Goal: Task Accomplishment & Management: Complete application form

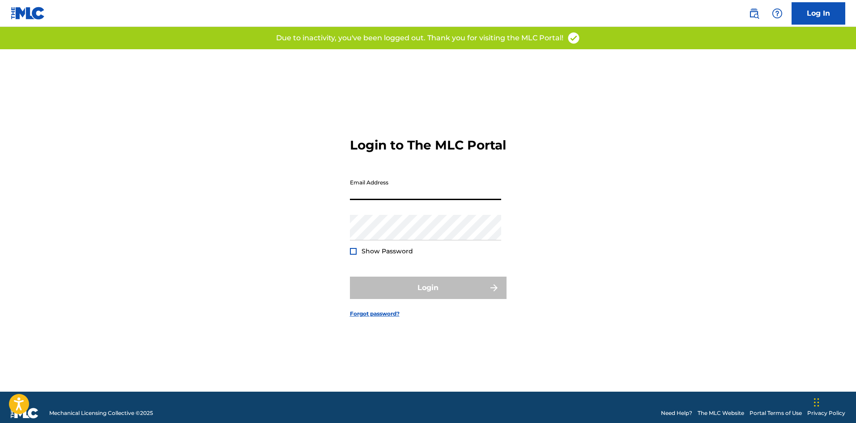
click at [387, 196] on input "Email Address" at bounding box center [425, 187] width 151 height 26
type input "[EMAIL_ADDRESS][DOMAIN_NAME]"
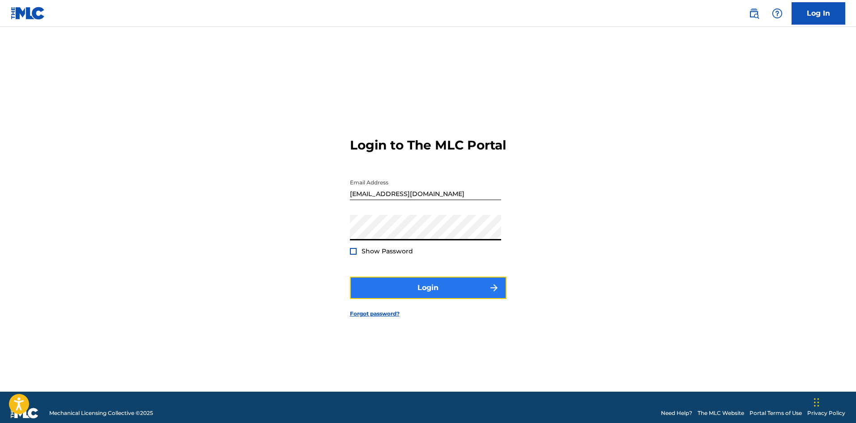
click at [430, 292] on button "Login" at bounding box center [428, 287] width 157 height 22
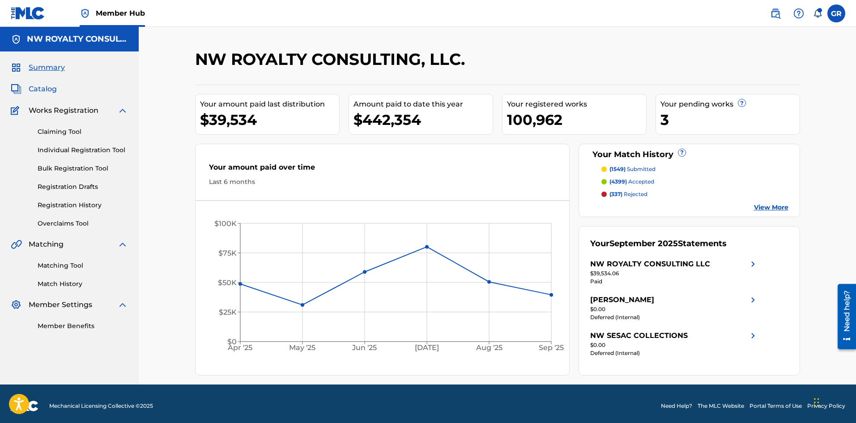
click at [41, 90] on span "Catalog" at bounding box center [43, 89] width 28 height 11
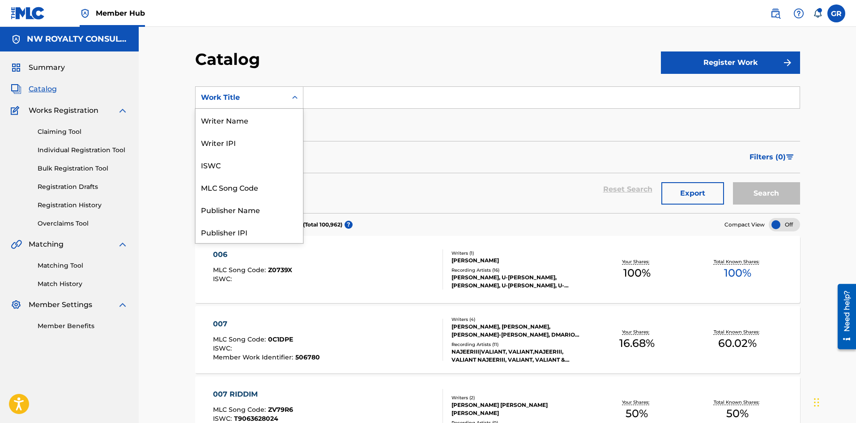
click at [263, 98] on div "Work Title" at bounding box center [241, 97] width 81 height 11
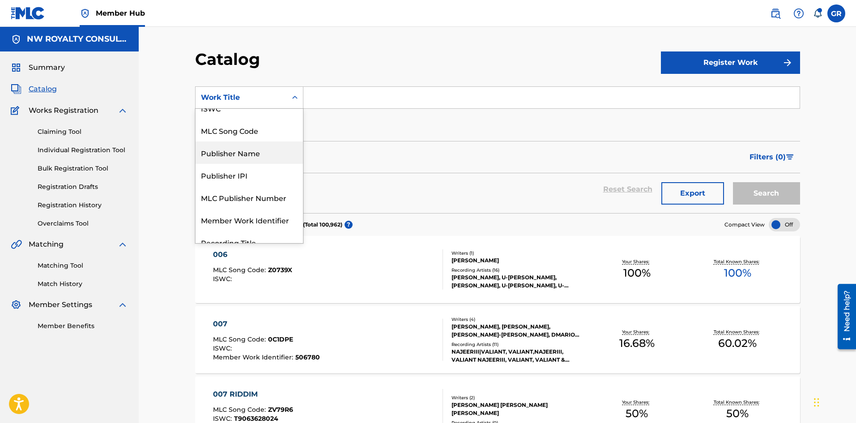
scroll to position [45, 0]
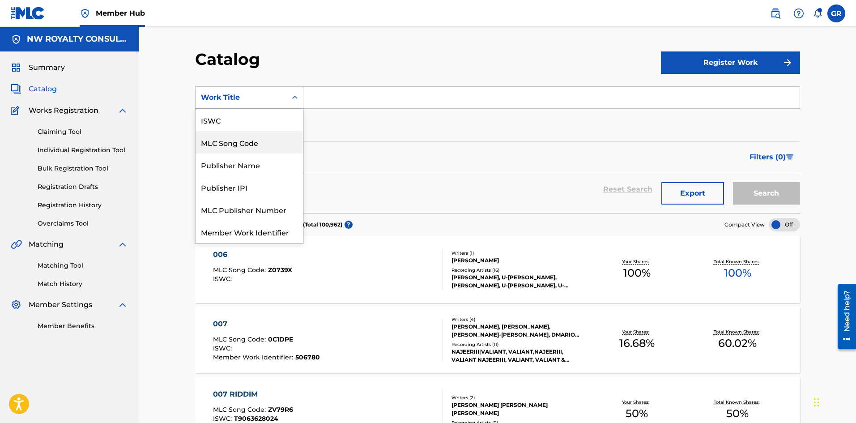
click at [251, 140] on div "MLC Song Code" at bounding box center [249, 142] width 107 height 22
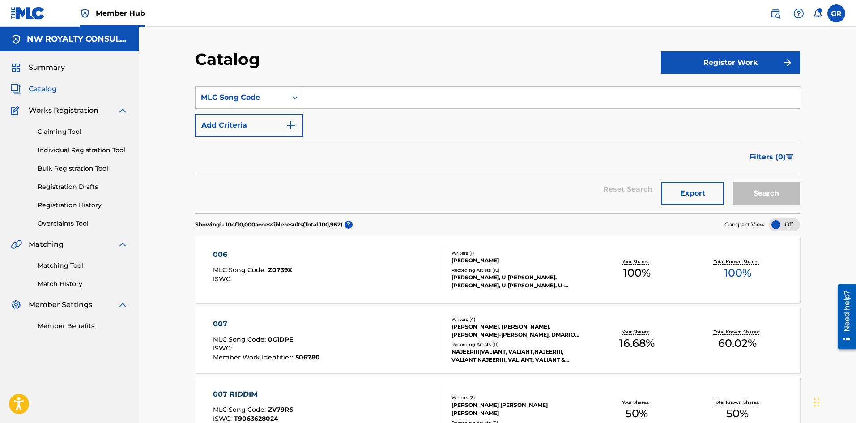
paste input "S7123W"
type input "S7123W"
click at [748, 189] on button "Search" at bounding box center [766, 193] width 67 height 22
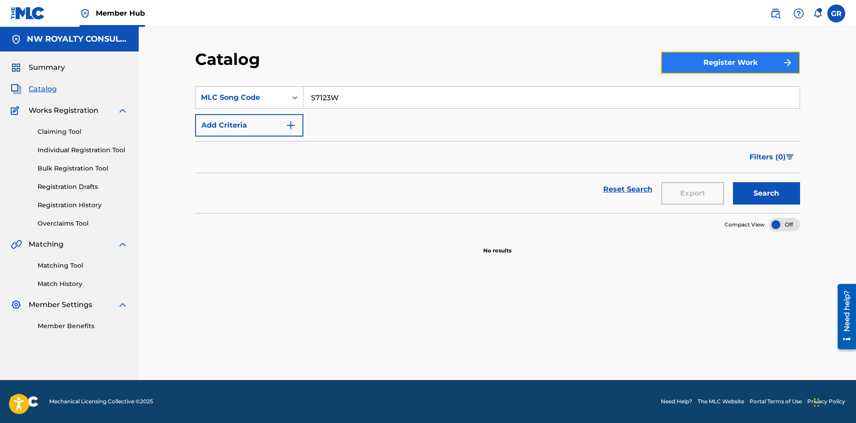
click at [719, 62] on button "Register Work" at bounding box center [730, 62] width 139 height 22
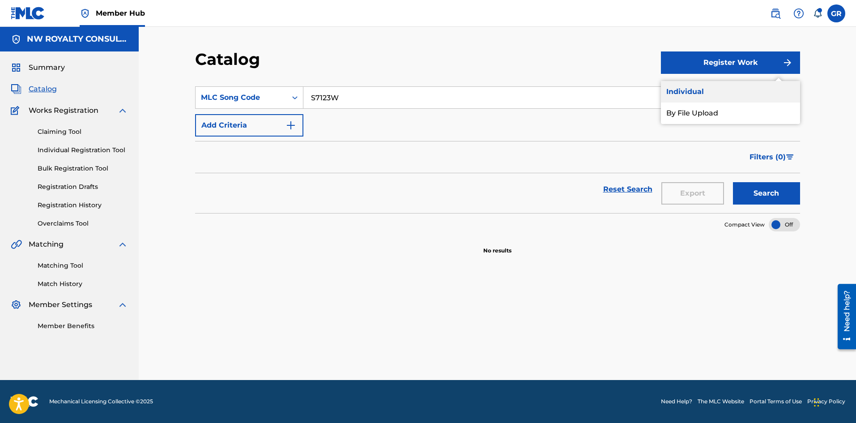
click at [699, 87] on link "Individual" at bounding box center [730, 91] width 139 height 21
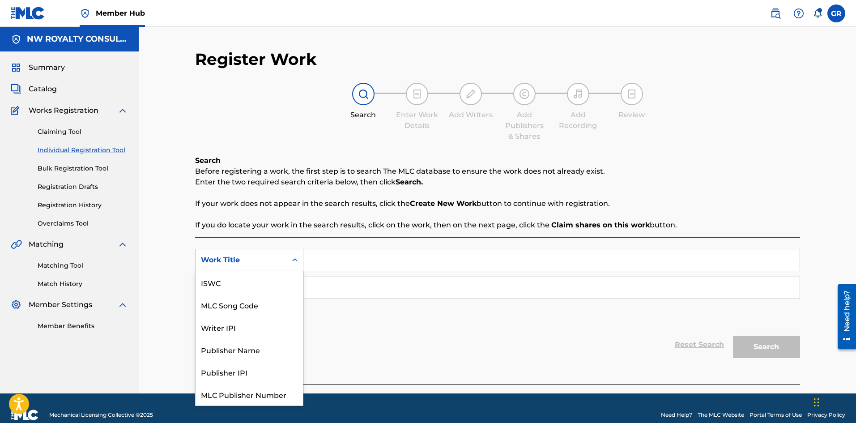
click at [245, 261] on div "Work Title" at bounding box center [241, 260] width 81 height 11
click at [241, 282] on div "MLC Song Code" at bounding box center [249, 282] width 107 height 22
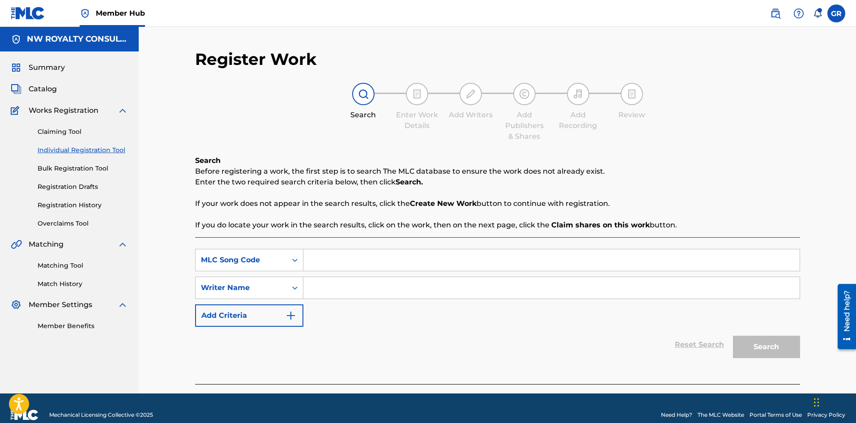
paste input "S7123W"
type input "S7123W"
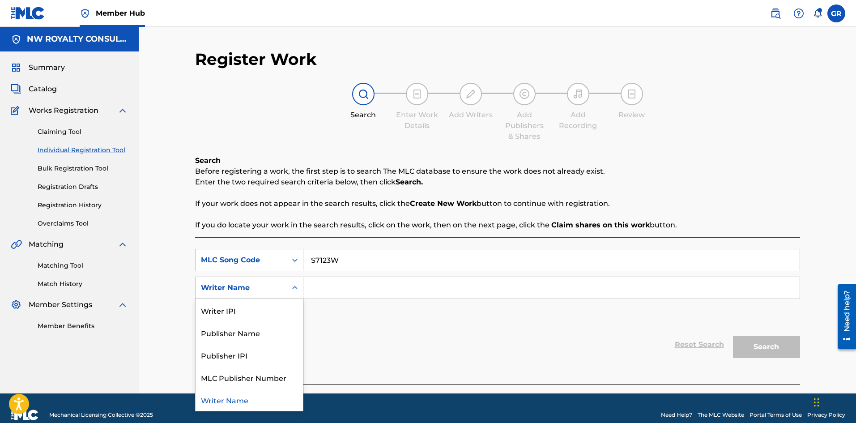
click at [244, 290] on div "Writer Name" at bounding box center [241, 287] width 81 height 11
click at [342, 288] on input "Search Form" at bounding box center [551, 287] width 496 height 21
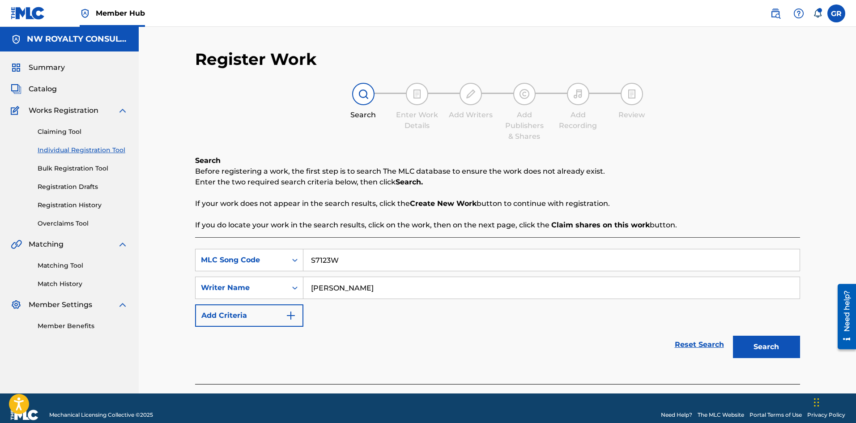
type input "[PERSON_NAME]"
click at [733, 336] on button "Search" at bounding box center [766, 347] width 67 height 22
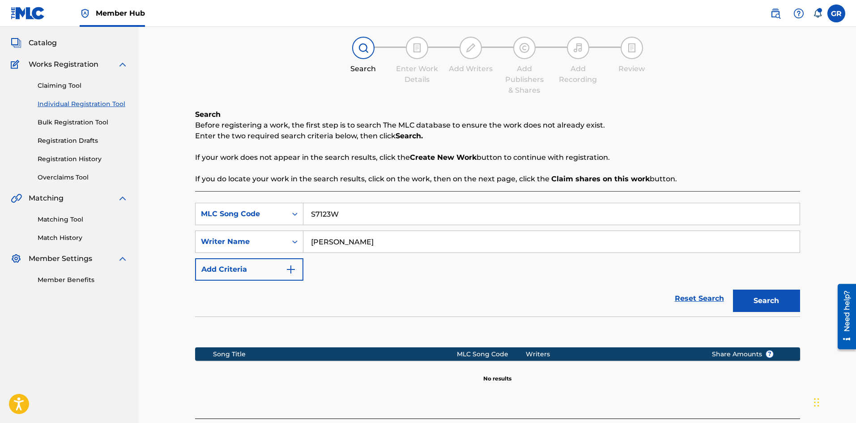
scroll to position [116, 0]
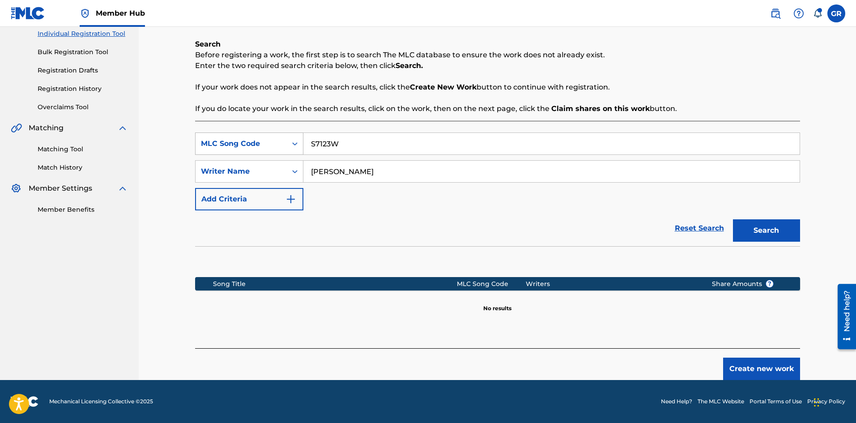
click at [279, 144] on div "MLC Song Code" at bounding box center [241, 143] width 81 height 11
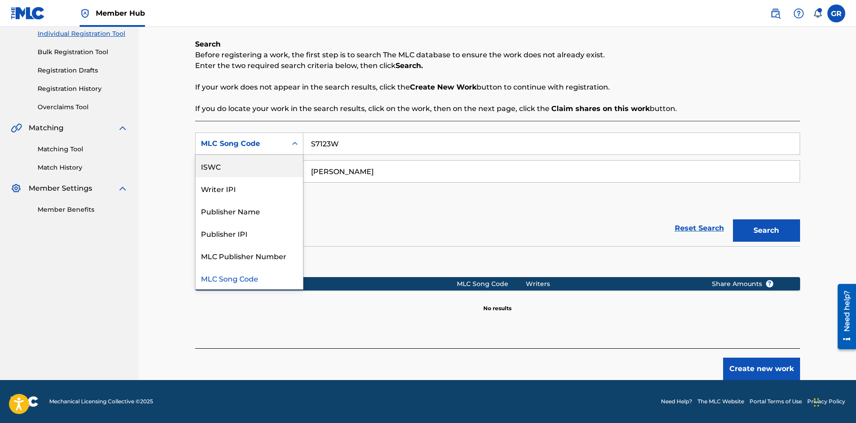
scroll to position [0, 0]
click at [234, 158] on div "Work Title" at bounding box center [249, 166] width 107 height 22
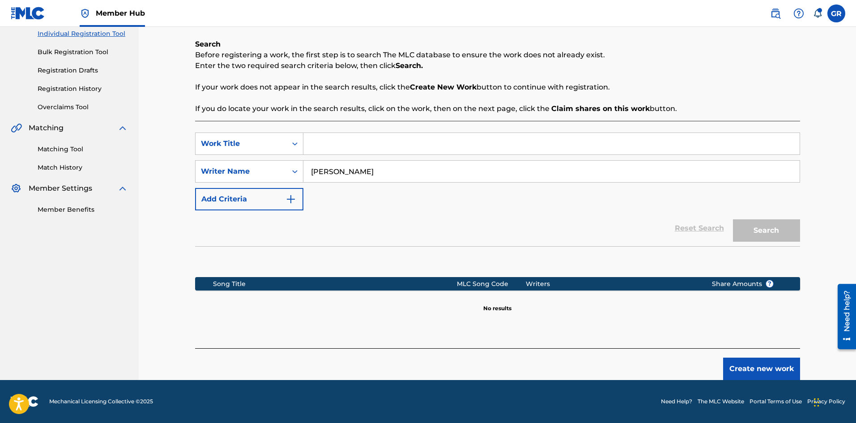
click at [335, 144] on input "Search Form" at bounding box center [551, 143] width 496 height 21
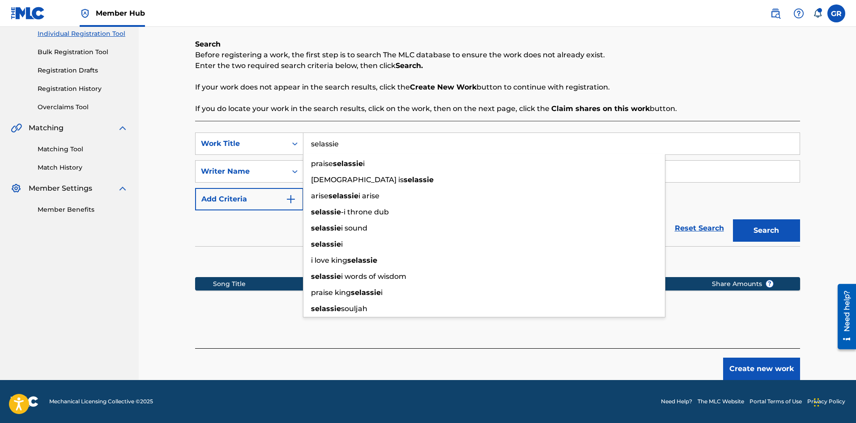
type input "selassie"
click at [733, 219] on button "Search" at bounding box center [766, 230] width 67 height 22
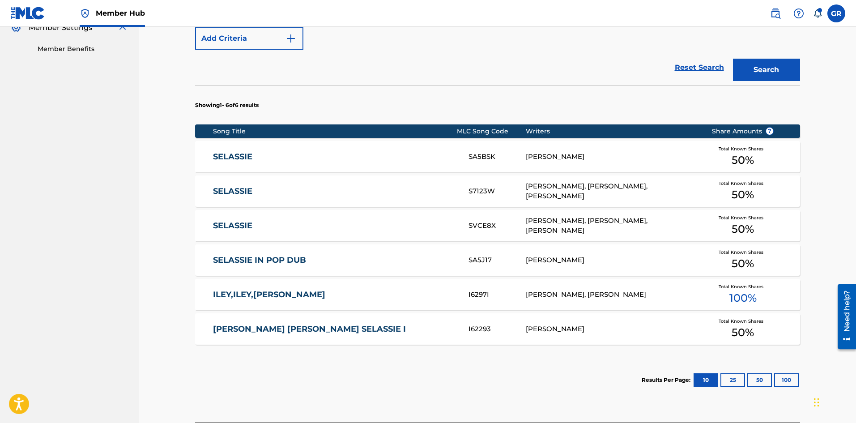
scroll to position [295, 0]
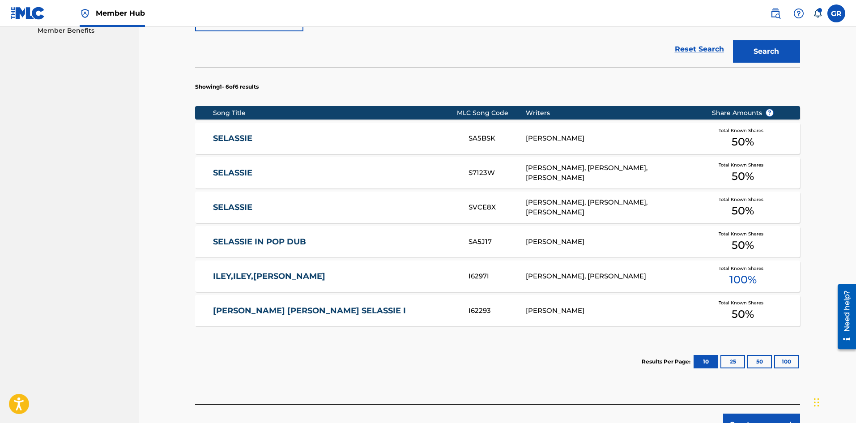
click at [235, 138] on link "SELASSIE" at bounding box center [334, 138] width 243 height 10
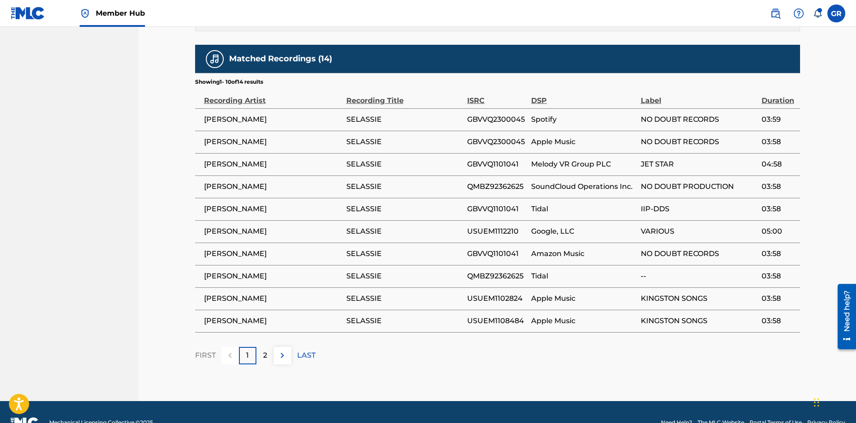
scroll to position [492, 0]
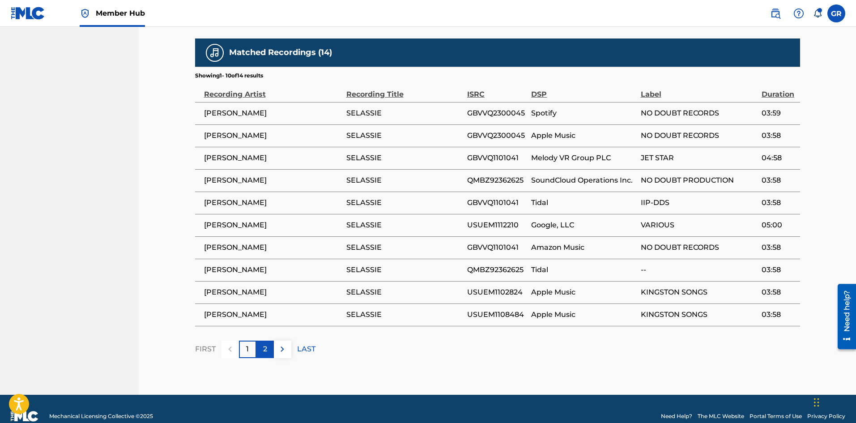
click at [269, 348] on div "2" at bounding box center [264, 348] width 17 height 17
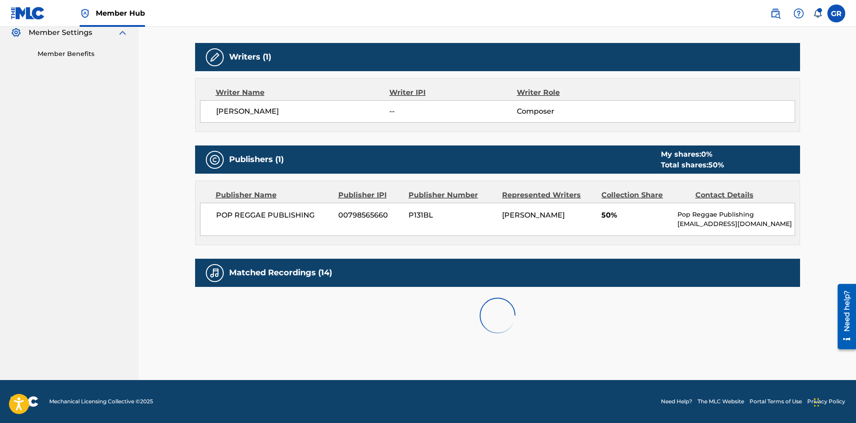
scroll to position [373, 0]
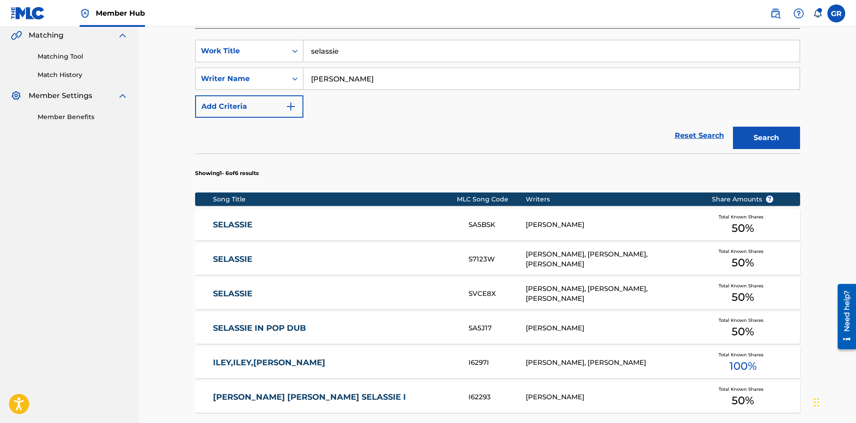
scroll to position [224, 0]
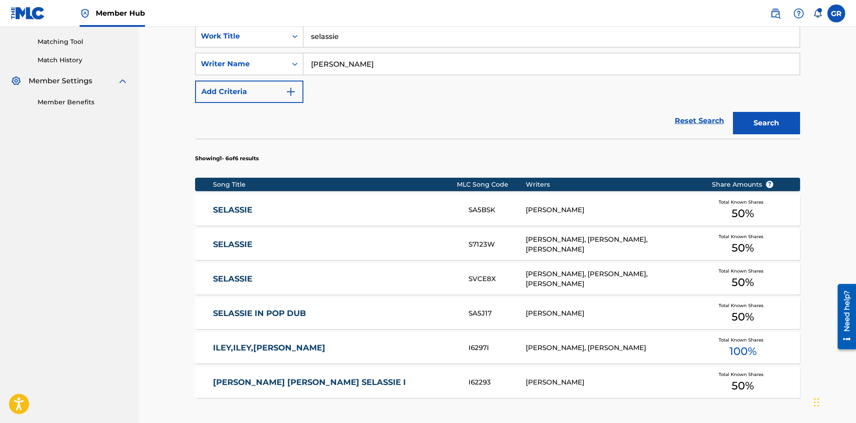
click at [478, 242] on div "S7123W" at bounding box center [496, 244] width 57 height 10
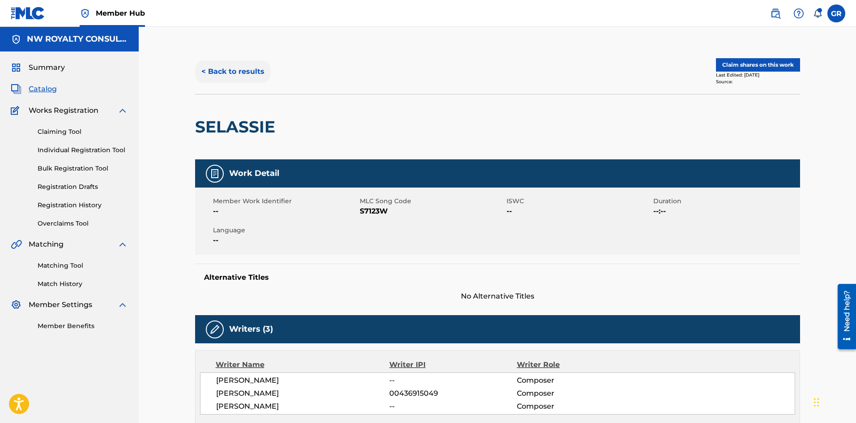
click at [208, 70] on button "< Back to results" at bounding box center [233, 71] width 76 height 22
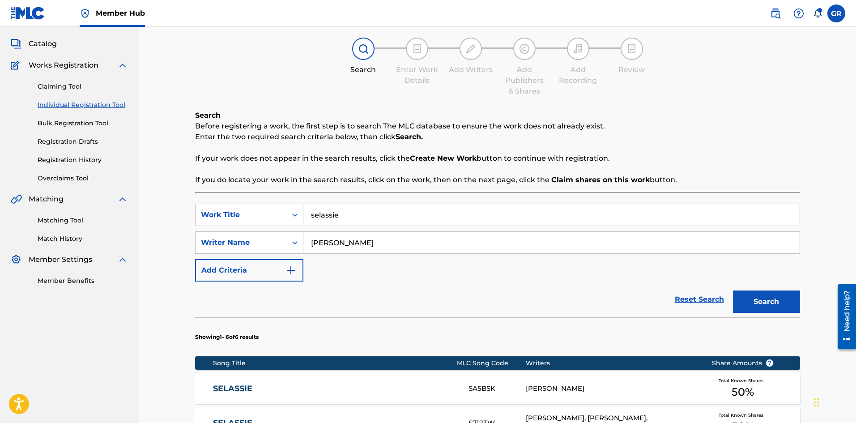
scroll to position [268, 0]
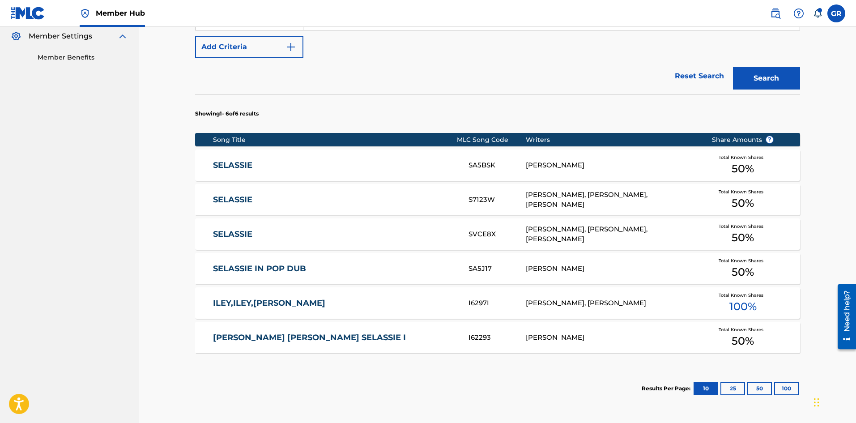
click at [246, 234] on link "SELASSIE" at bounding box center [334, 234] width 243 height 10
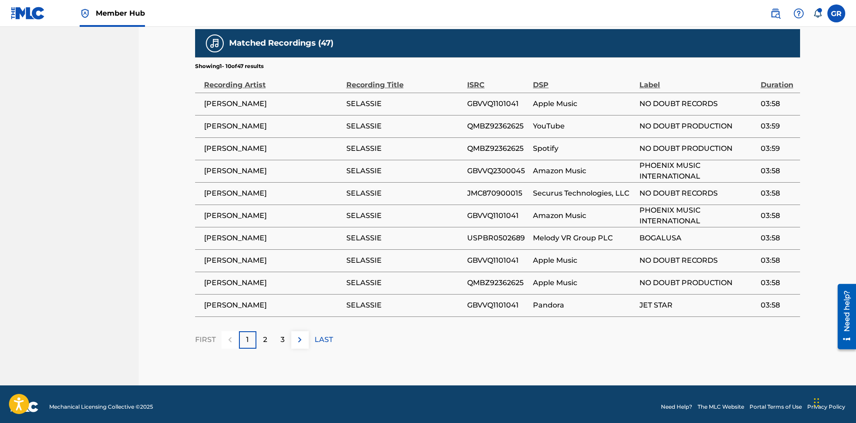
scroll to position [578, 0]
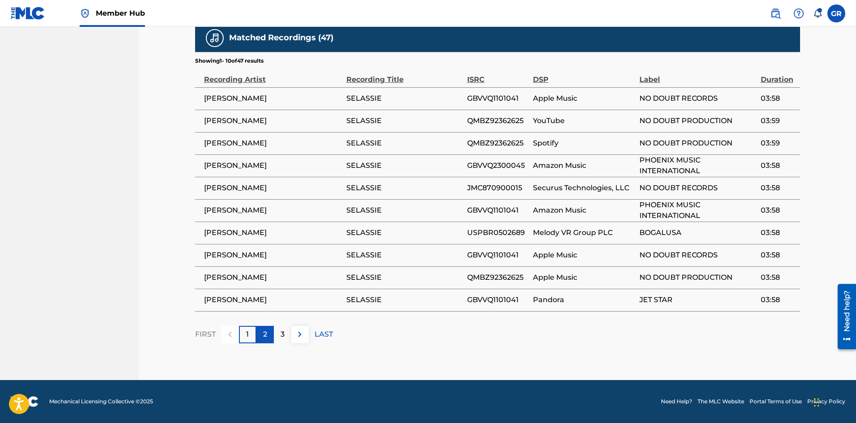
click at [265, 330] on p "2" at bounding box center [265, 334] width 4 height 11
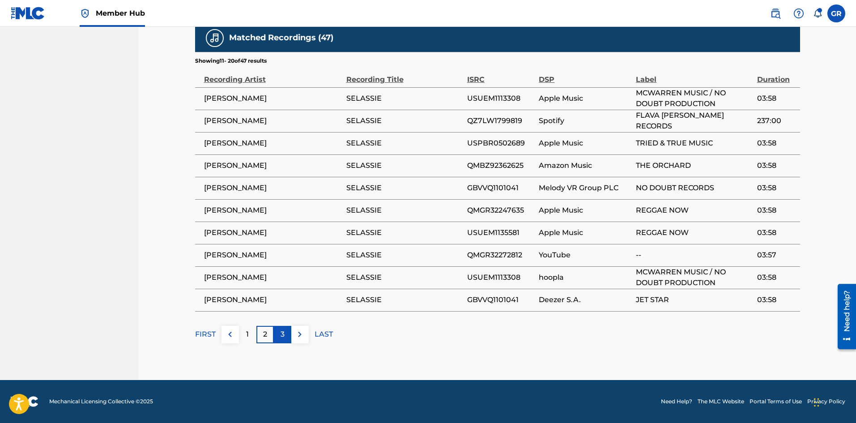
click at [282, 332] on p "3" at bounding box center [283, 334] width 4 height 11
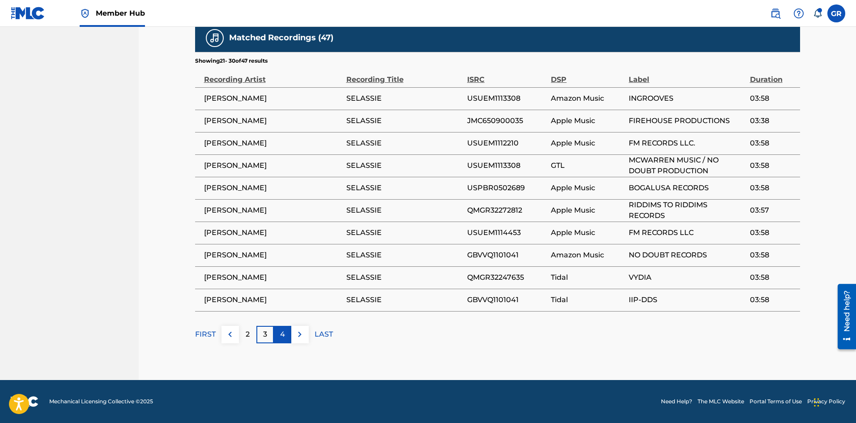
click at [279, 332] on div "4" at bounding box center [282, 334] width 17 height 17
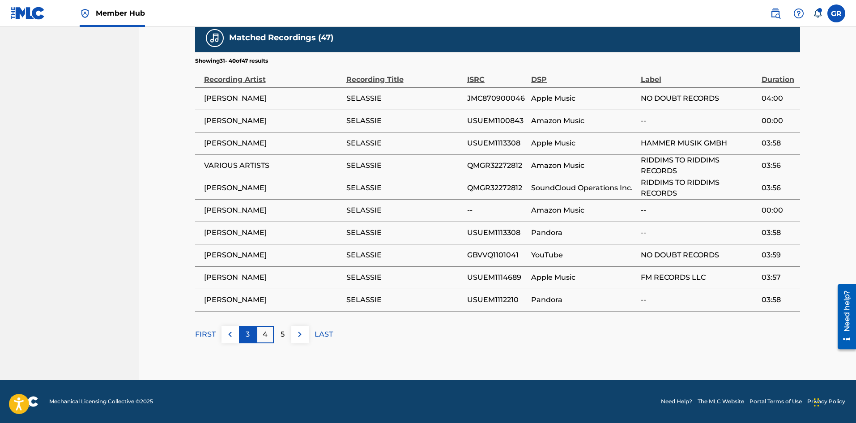
click at [250, 334] on div "3" at bounding box center [247, 334] width 17 height 17
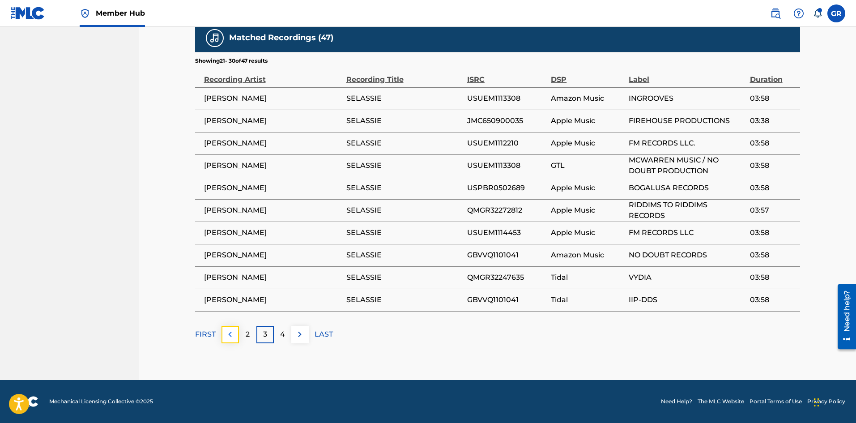
click at [230, 334] on img at bounding box center [230, 334] width 11 height 11
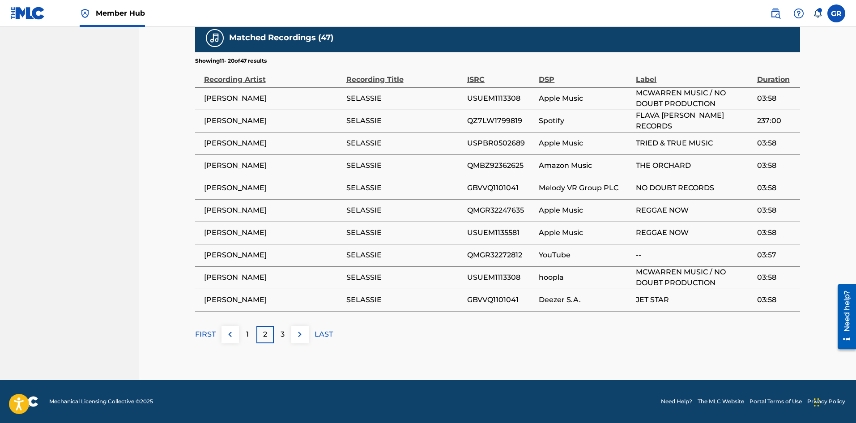
click at [265, 334] on p "2" at bounding box center [265, 334] width 4 height 11
click at [250, 336] on div "1" at bounding box center [247, 334] width 17 height 17
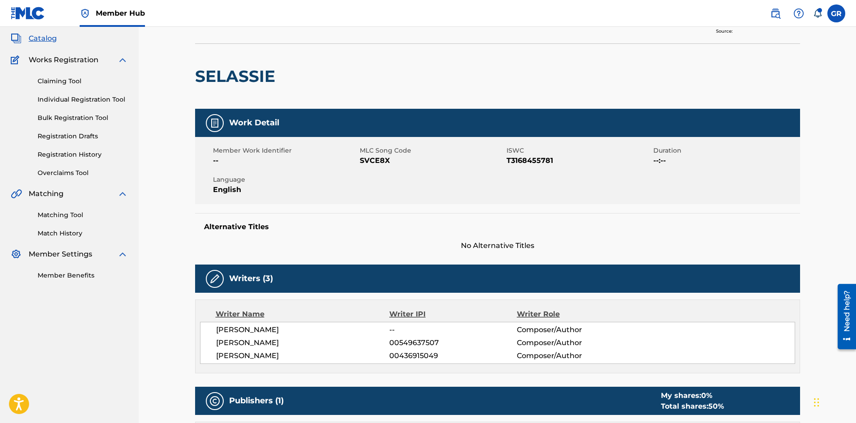
scroll to position [41, 0]
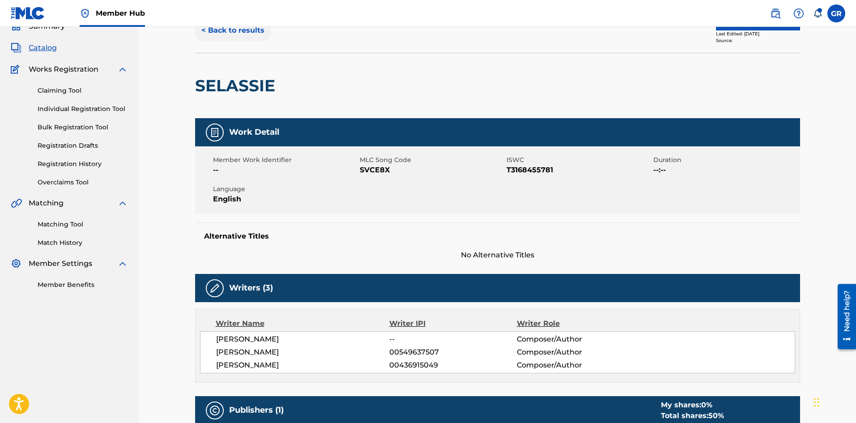
click at [227, 31] on button "< Back to results" at bounding box center [233, 30] width 76 height 22
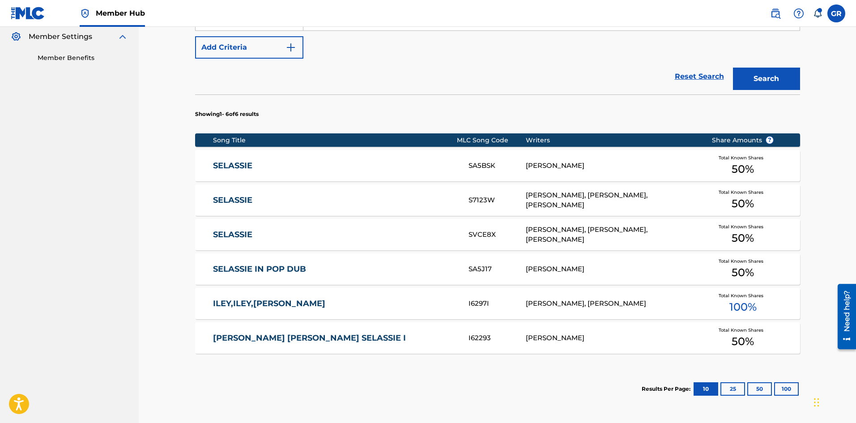
scroll to position [268, 0]
click at [259, 196] on link "SELASSIE" at bounding box center [334, 200] width 243 height 10
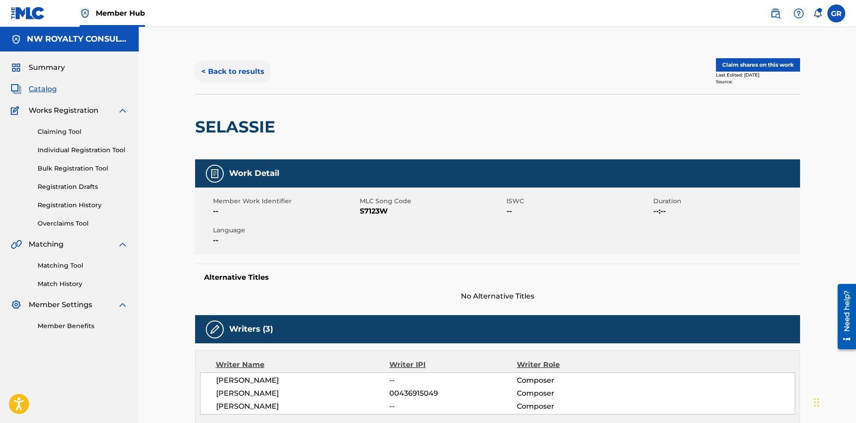
click at [212, 70] on button "< Back to results" at bounding box center [233, 71] width 76 height 22
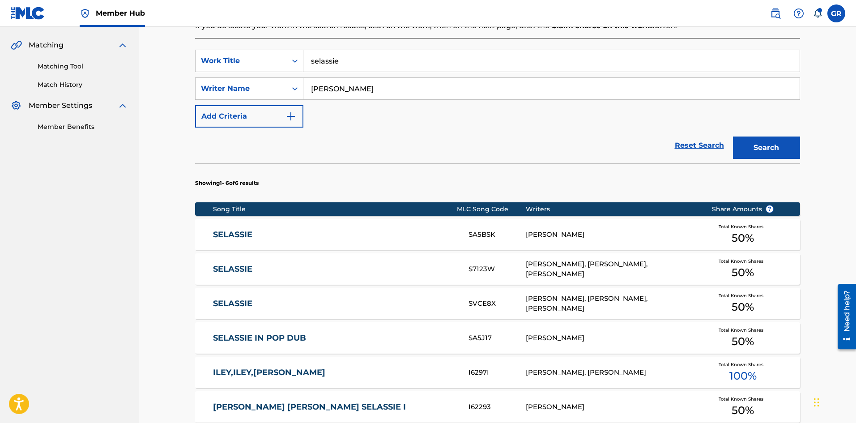
scroll to position [268, 0]
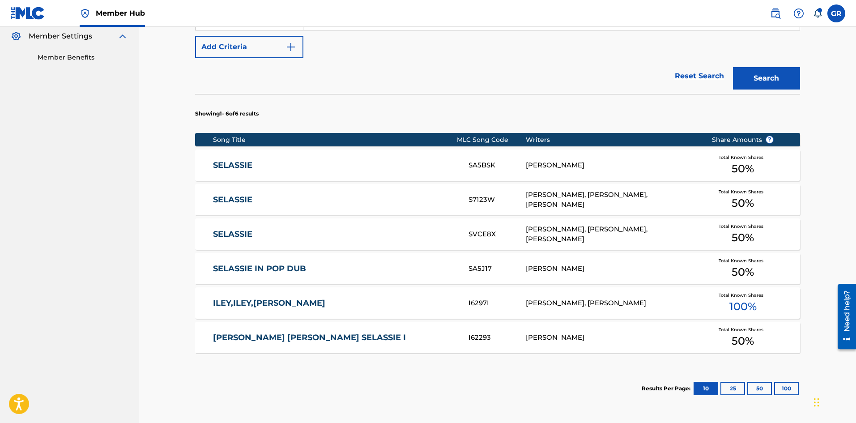
click at [248, 165] on link "SELASSIE" at bounding box center [334, 165] width 243 height 10
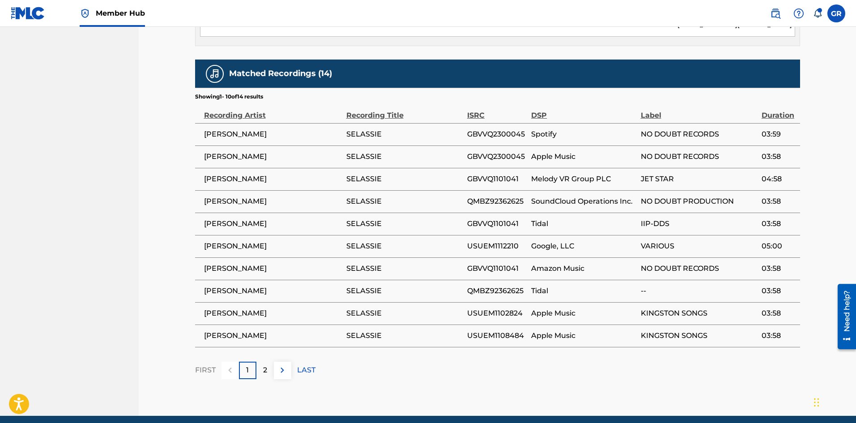
scroll to position [507, 0]
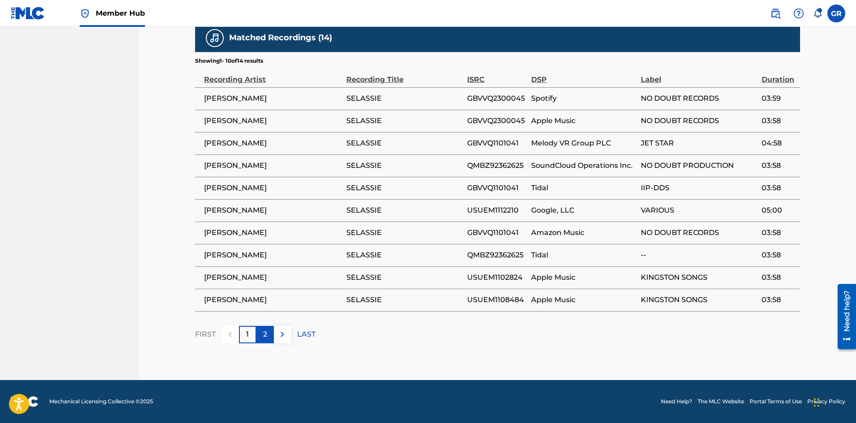
click at [264, 334] on p "2" at bounding box center [265, 334] width 4 height 11
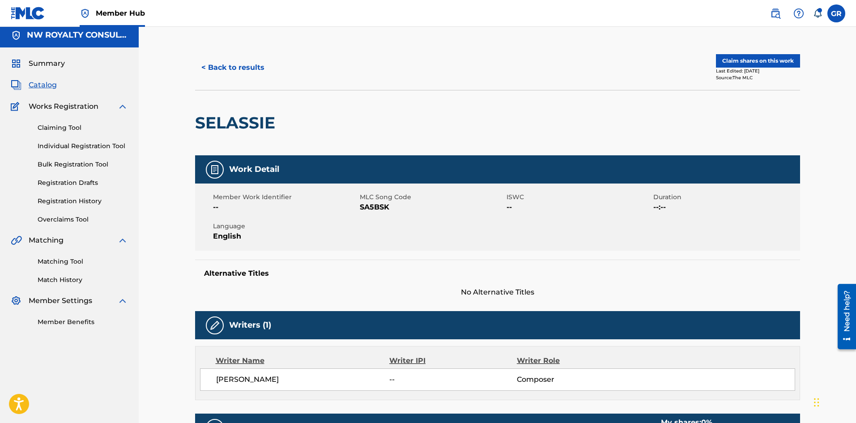
scroll to position [0, 0]
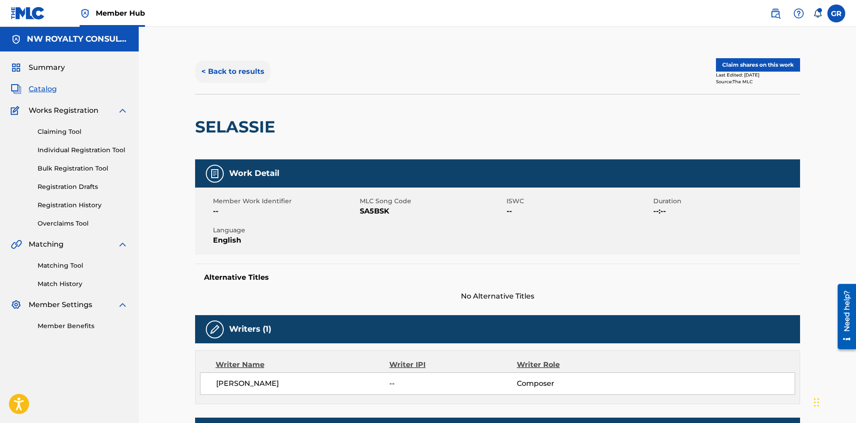
click at [230, 65] on button "< Back to results" at bounding box center [233, 71] width 76 height 22
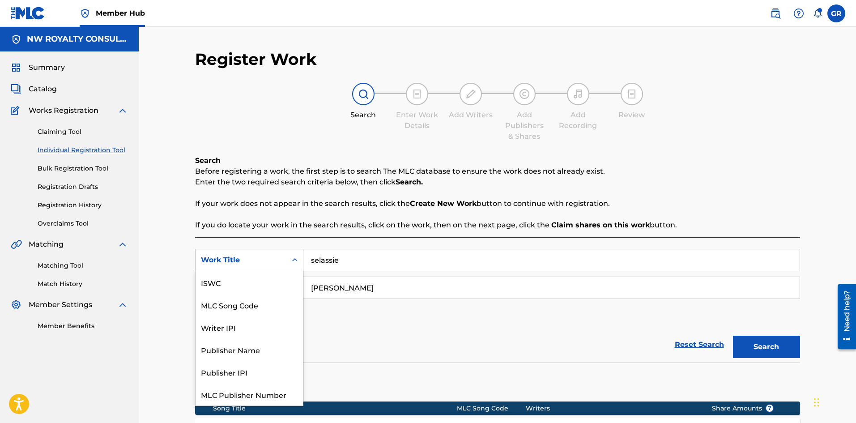
click at [281, 263] on div "Work Title" at bounding box center [241, 260] width 81 height 11
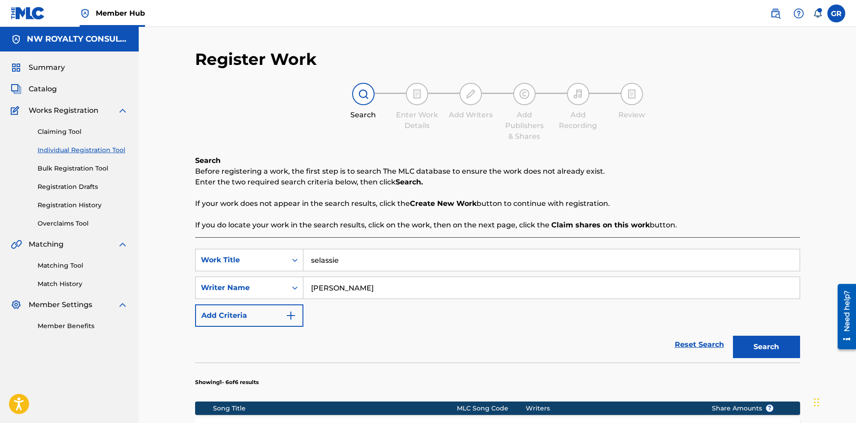
click at [178, 314] on div "Register Work Search Enter Work Details Add Writers Add Publishers & Shares Add…" at bounding box center [497, 379] width 717 height 704
drag, startPoint x: 352, startPoint y: 290, endPoint x: 288, endPoint y: 291, distance: 64.0
click at [277, 288] on div "SearchWithCriteria3568436b-8be5-45ab-acd1-b9fa7db57396 Writer Name [PERSON_NAME]" at bounding box center [497, 287] width 605 height 22
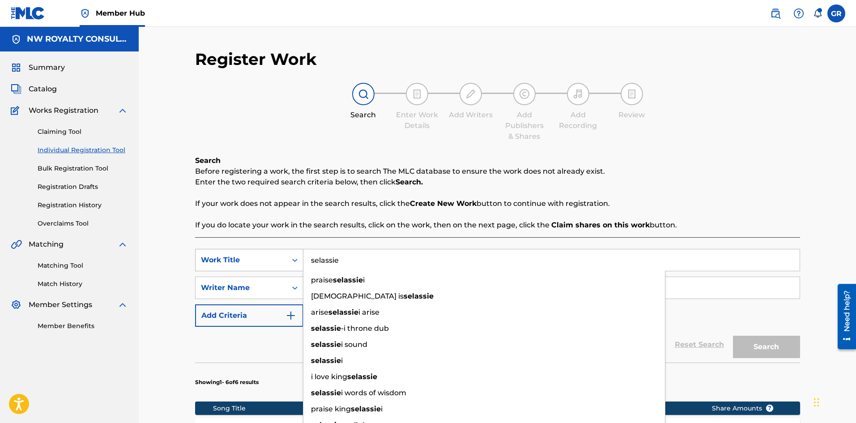
drag, startPoint x: 276, startPoint y: 259, endPoint x: 265, endPoint y: 258, distance: 10.4
click at [265, 258] on div "SearchWithCriteriadd78a19d-bebf-4815-aa9b-61a39f0ebe7c Work Title [PERSON_NAME]…" at bounding box center [497, 260] width 605 height 22
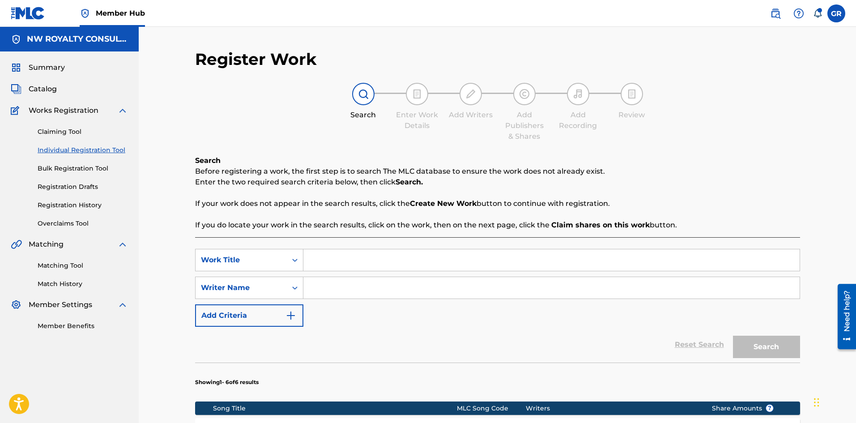
click at [157, 279] on div "Register Work Search Enter Work Details Add Writers Add Publishers & Shares Add…" at bounding box center [497, 379] width 717 height 704
click at [163, 268] on div "Register Work Search Enter Work Details Add Writers Add Publishers & Shares Add…" at bounding box center [497, 379] width 717 height 704
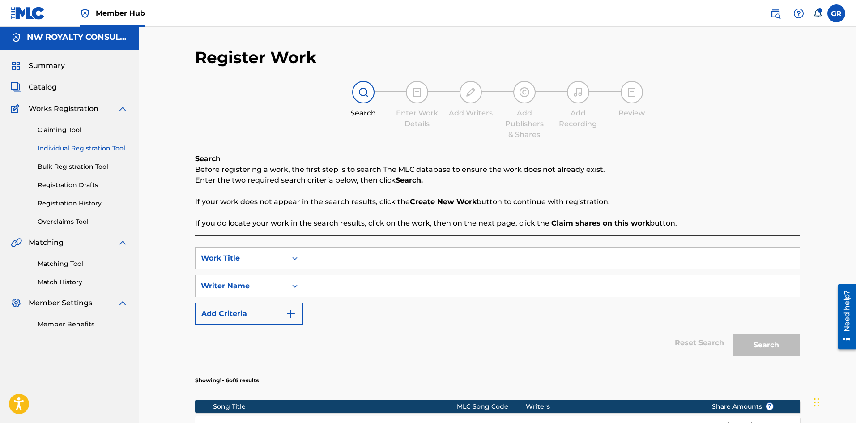
scroll to position [0, 0]
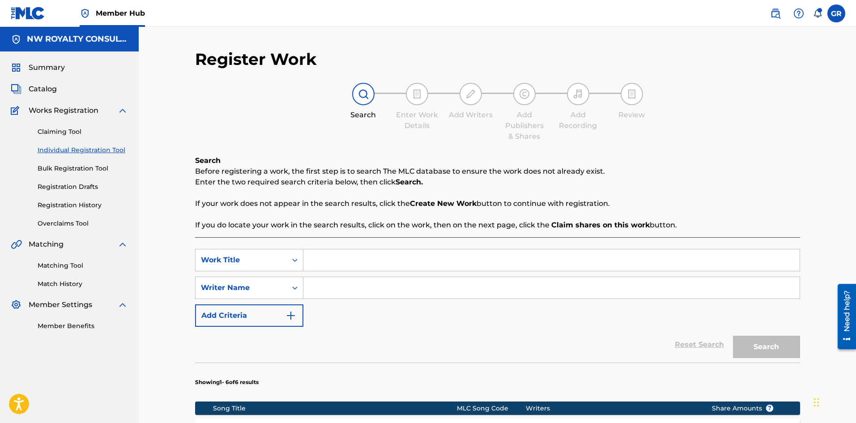
paste input "USUEM1151828"
type input "USUEM1151828"
click at [260, 288] on div "Writer Name" at bounding box center [241, 287] width 81 height 11
drag, startPoint x: 342, startPoint y: 260, endPoint x: 283, endPoint y: 256, distance: 59.2
click at [283, 256] on div "SearchWithCriteriadd78a19d-bebf-4815-aa9b-61a39f0ebe7c Work Title USUEM1151828" at bounding box center [497, 260] width 605 height 22
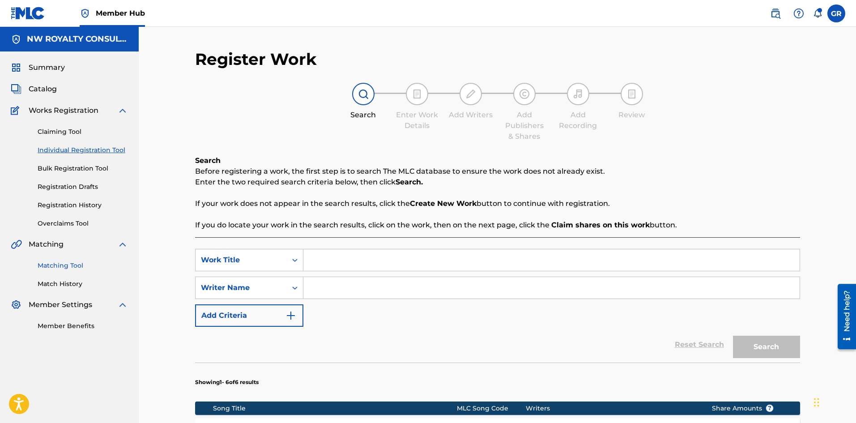
click at [67, 265] on link "Matching Tool" at bounding box center [83, 265] width 90 height 9
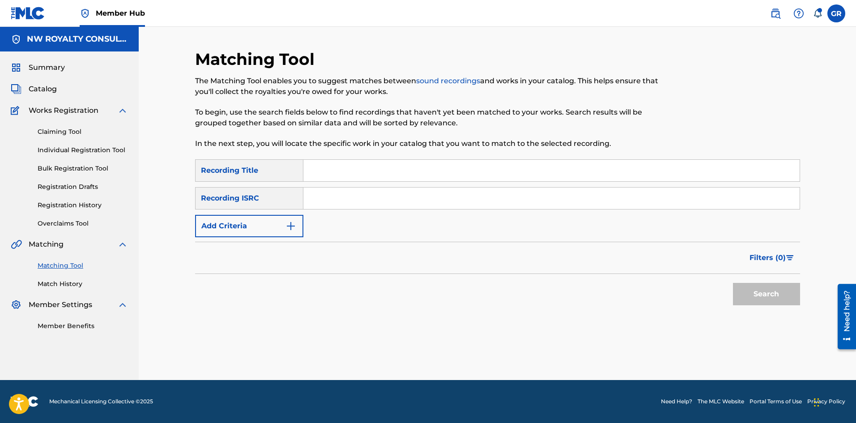
click at [324, 170] on input "Search Form" at bounding box center [551, 170] width 496 height 21
click at [263, 170] on div "Recording Title" at bounding box center [249, 170] width 108 height 22
click at [259, 201] on div "Recording ISRC" at bounding box center [249, 198] width 108 height 22
click at [249, 200] on div "Recording ISRC" at bounding box center [249, 198] width 108 height 22
paste input "USUEM1151828"
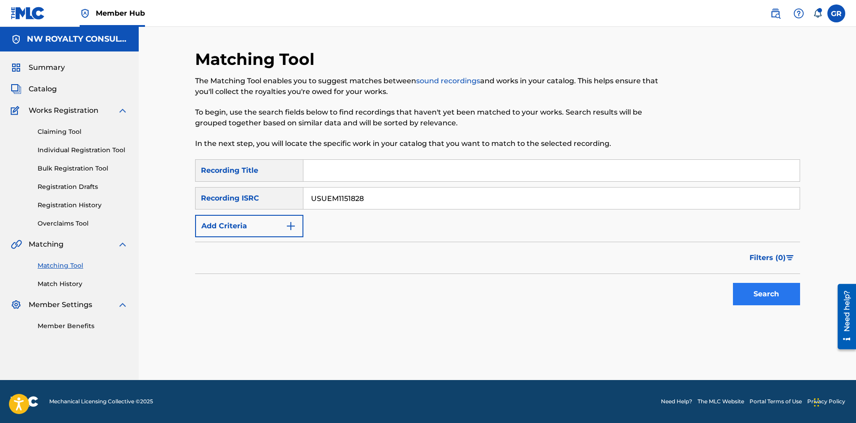
type input "USUEM1151828"
click at [771, 294] on button "Search" at bounding box center [766, 294] width 67 height 22
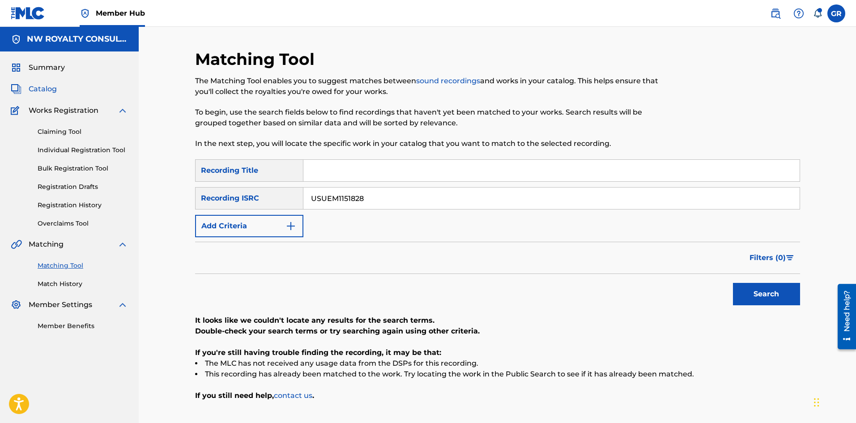
click at [53, 89] on span "Catalog" at bounding box center [43, 89] width 28 height 11
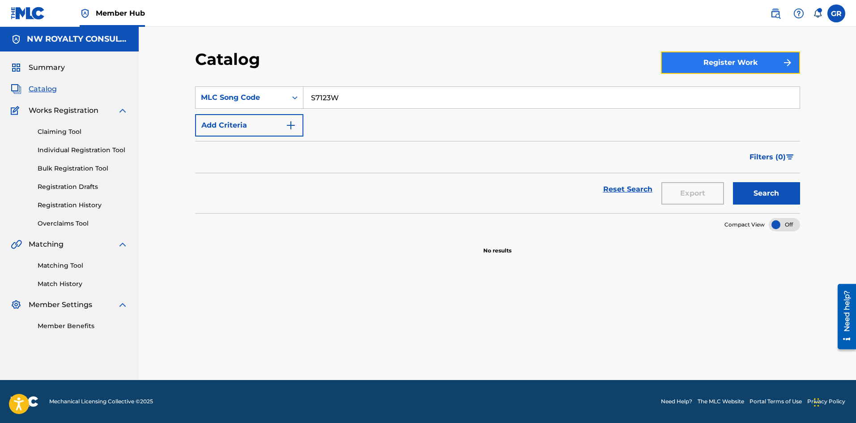
click at [758, 64] on button "Register Work" at bounding box center [730, 62] width 139 height 22
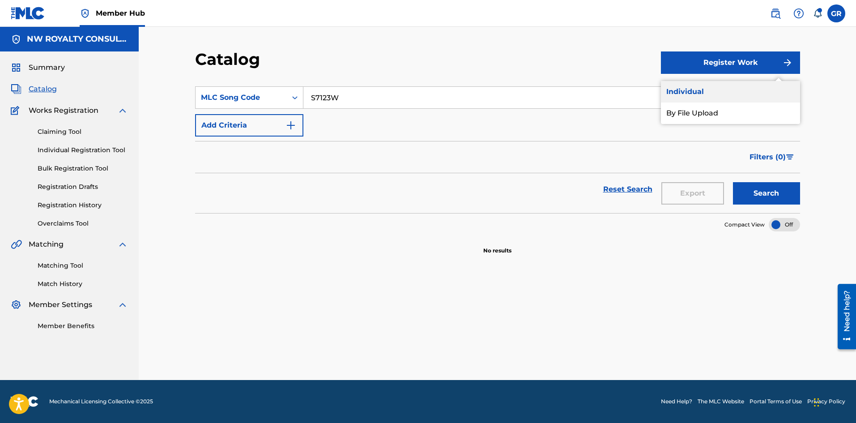
click at [696, 89] on link "Individual" at bounding box center [730, 91] width 139 height 21
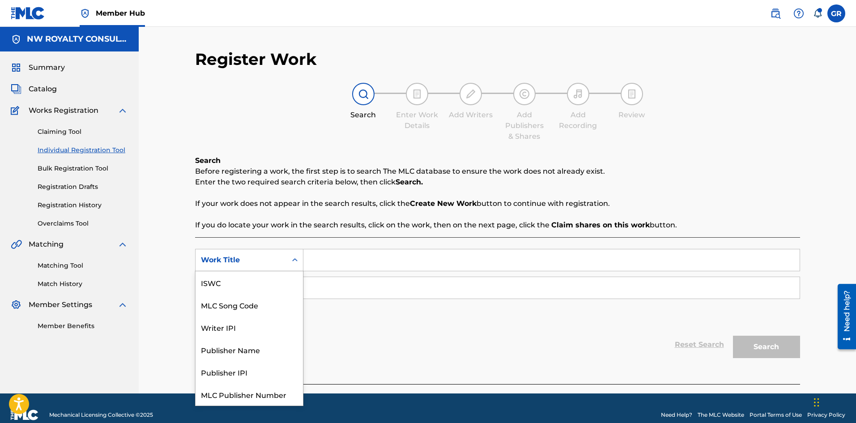
click at [289, 264] on div "Search Form" at bounding box center [295, 260] width 16 height 16
click at [259, 283] on div "MLC Song Code" at bounding box center [249, 282] width 107 height 22
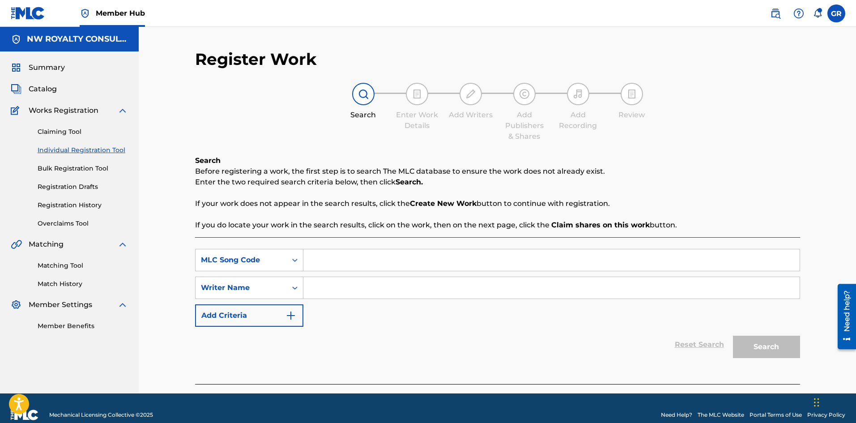
paste input "C9303P"
type input "C9303P"
click at [330, 287] on input "Search Form" at bounding box center [551, 287] width 496 height 21
type input "[PERSON_NAME]"
click at [733, 336] on button "Search" at bounding box center [766, 347] width 67 height 22
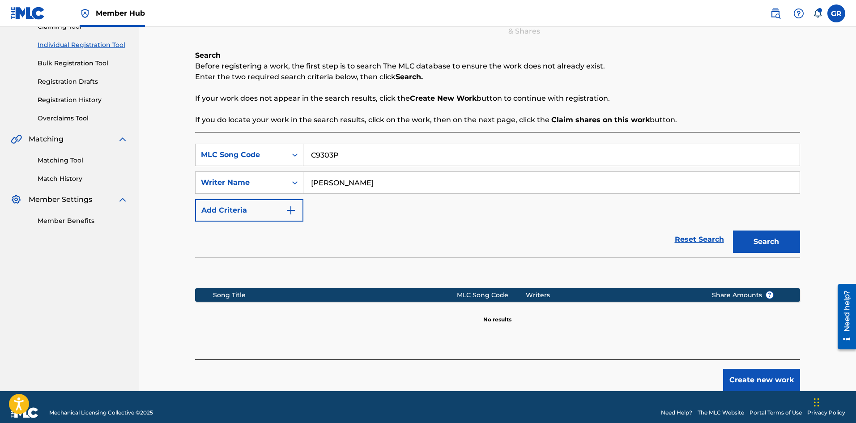
scroll to position [116, 0]
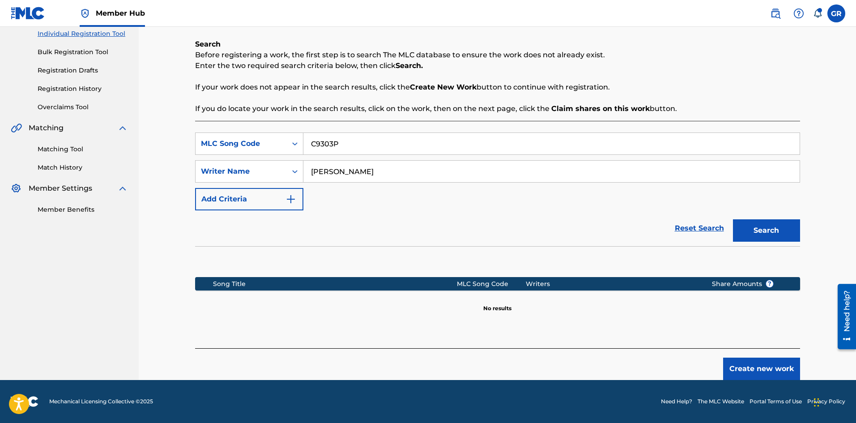
drag, startPoint x: 333, startPoint y: 146, endPoint x: 310, endPoint y: 145, distance: 22.8
click at [297, 145] on div "SearchWithCriteriad6610a18-931b-44f8-8890-c87ce8b26533 MLC Song Code C9303P" at bounding box center [497, 143] width 605 height 22
paste input "ALL ON JAH"
type input "CALL ON JAH"
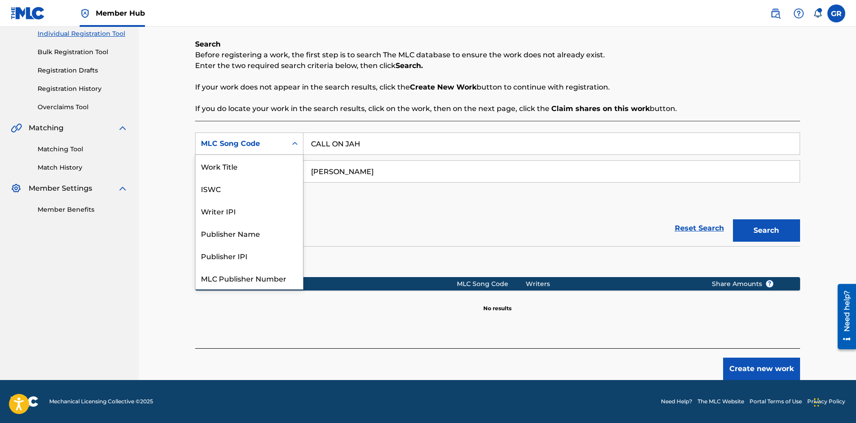
click at [276, 144] on div "MLC Song Code" at bounding box center [241, 143] width 81 height 11
click at [246, 167] on div "Work Title" at bounding box center [249, 166] width 107 height 22
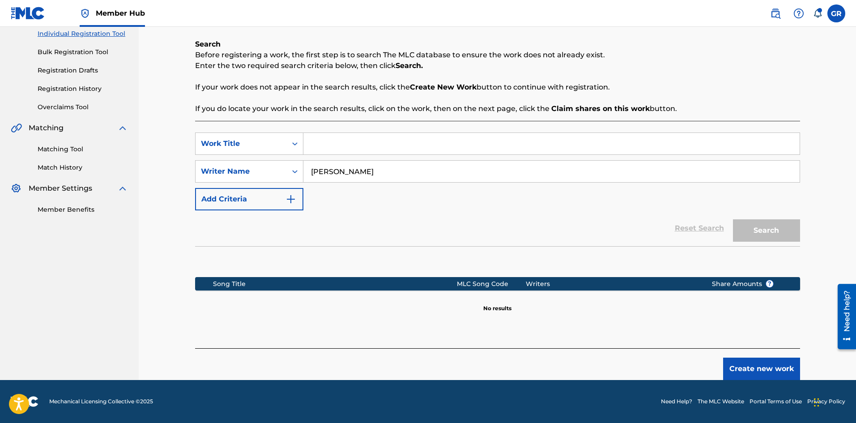
click at [324, 145] on input "Search Form" at bounding box center [551, 143] width 496 height 21
paste input "CALL ON JAH"
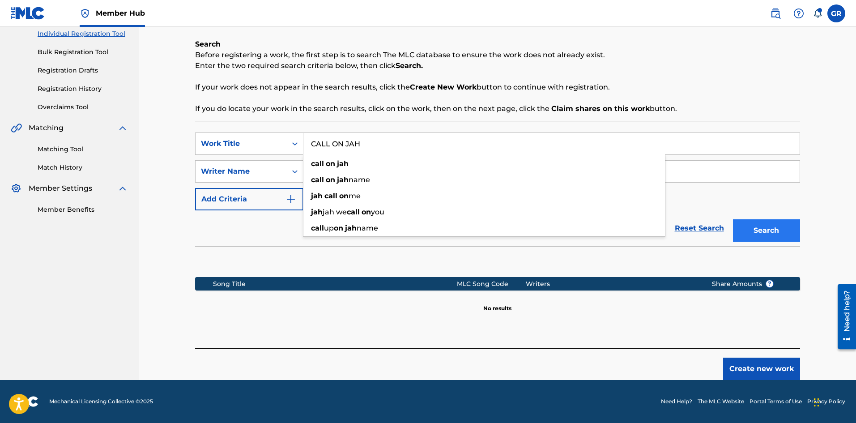
type input "CALL ON JAH"
click at [767, 227] on button "Search" at bounding box center [766, 230] width 67 height 22
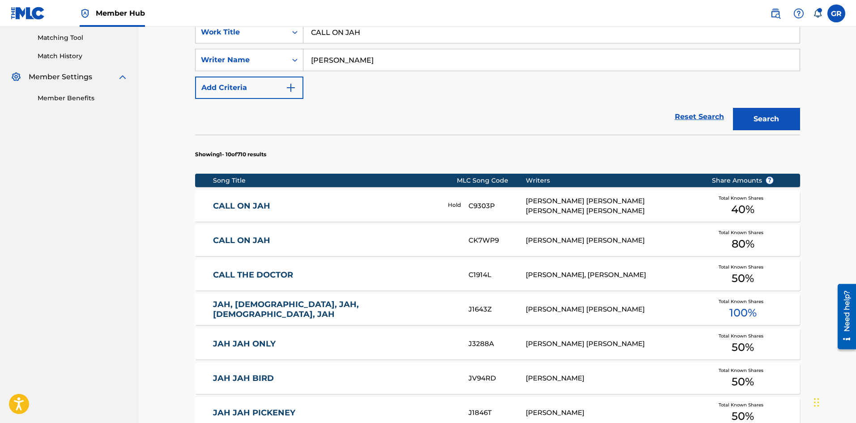
scroll to position [251, 0]
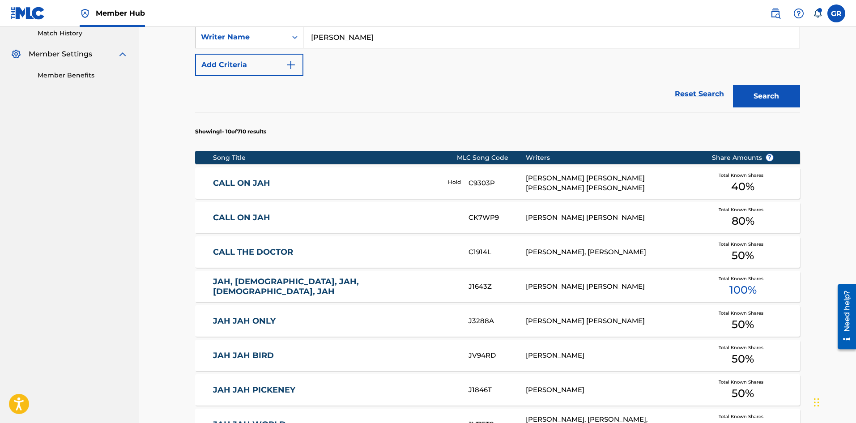
click at [239, 180] on link "CALL ON JAH" at bounding box center [324, 183] width 222 height 10
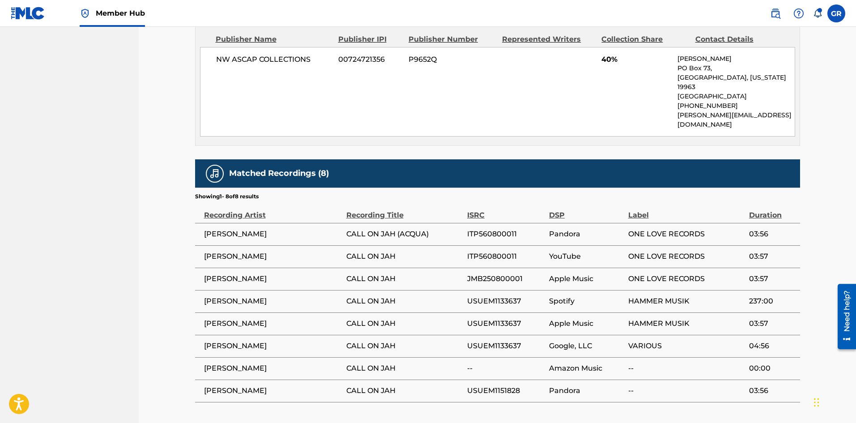
scroll to position [487, 0]
